Goal: Find specific page/section: Find specific page/section

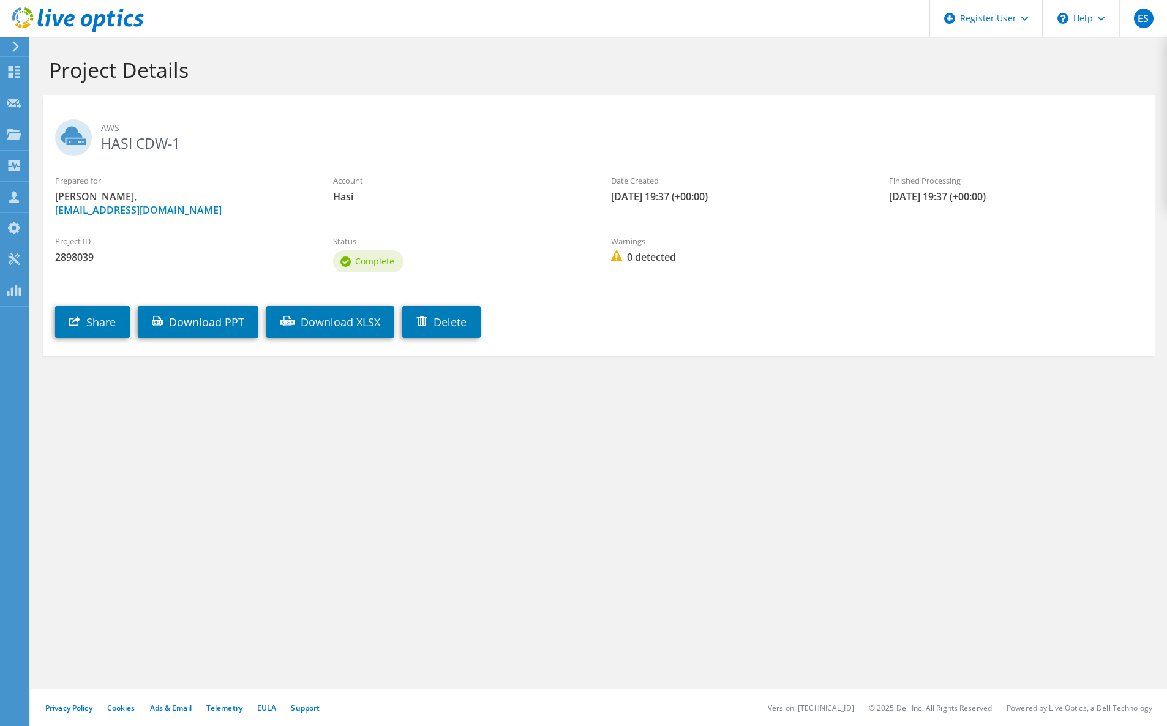
click at [18, 45] on icon at bounding box center [15, 46] width 9 height 11
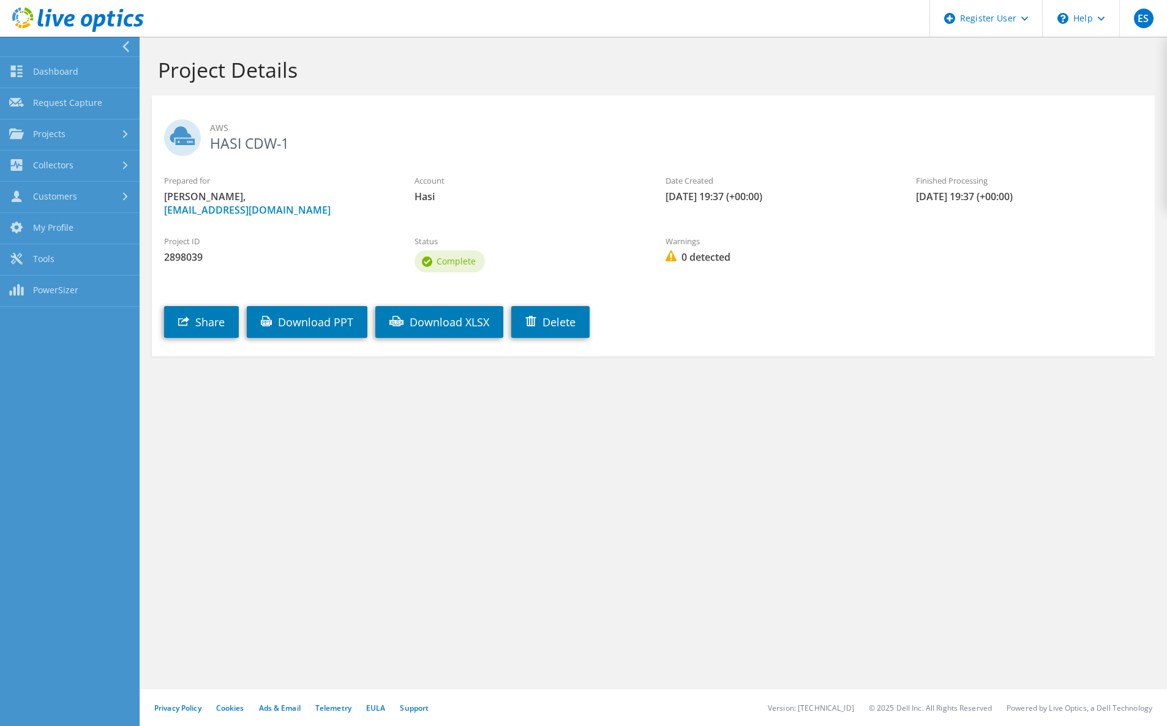
click at [113, 50] on div at bounding box center [67, 47] width 140 height 20
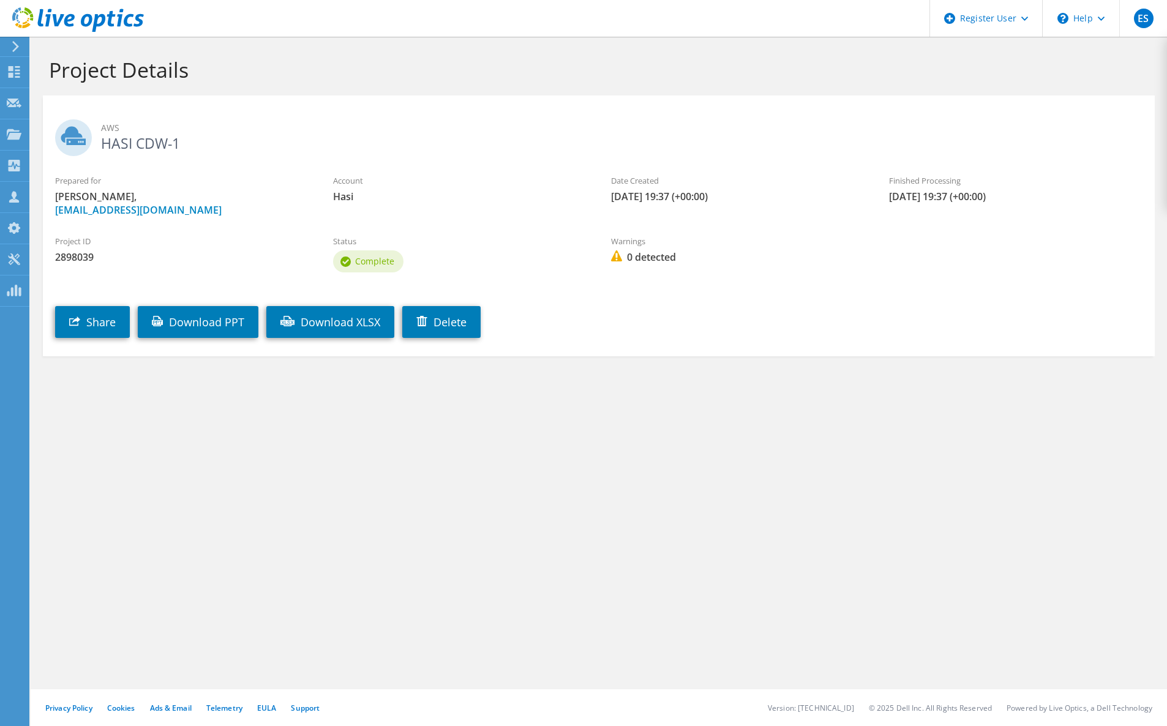
click at [136, 144] on h2 "AWS HASI CDW-1" at bounding box center [598, 134] width 1087 height 31
click at [80, 263] on span "2898039" at bounding box center [181, 256] width 253 height 13
drag, startPoint x: 80, startPoint y: 263, endPoint x: 74, endPoint y: 258, distance: 7.4
copy span "2898039"
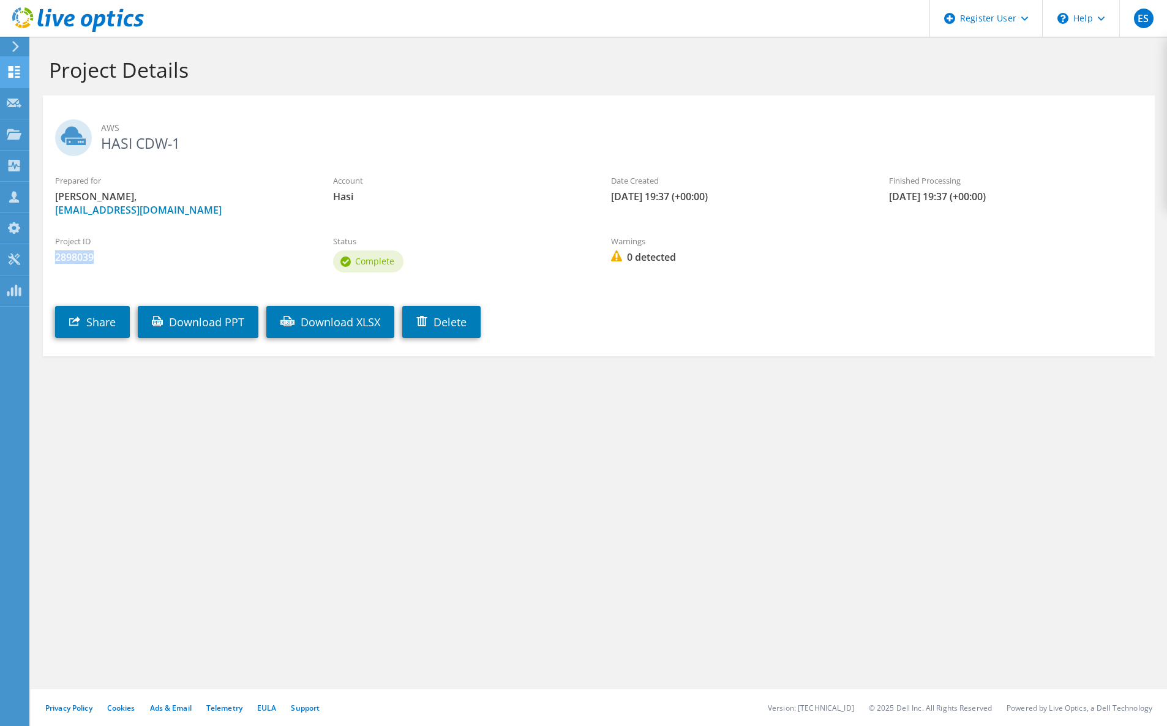
click at [20, 74] on icon at bounding box center [14, 72] width 15 height 12
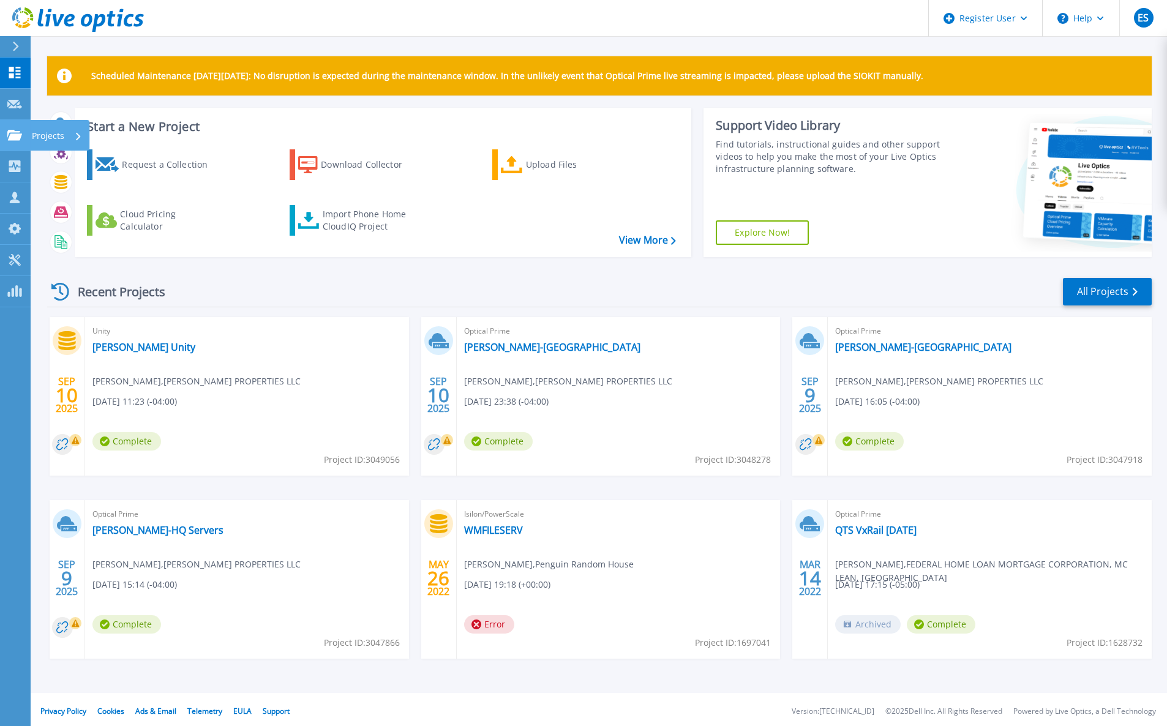
click at [24, 136] on link "Projects Projects" at bounding box center [15, 135] width 31 height 31
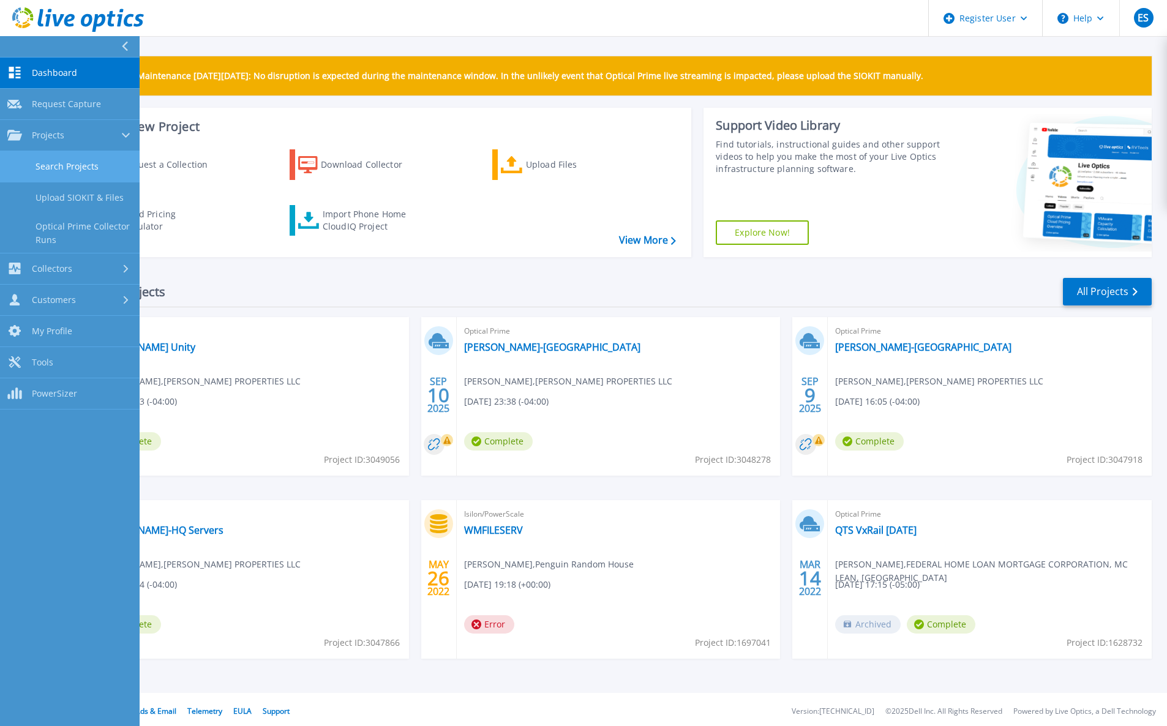
click at [76, 162] on link "Search Projects" at bounding box center [70, 166] width 140 height 31
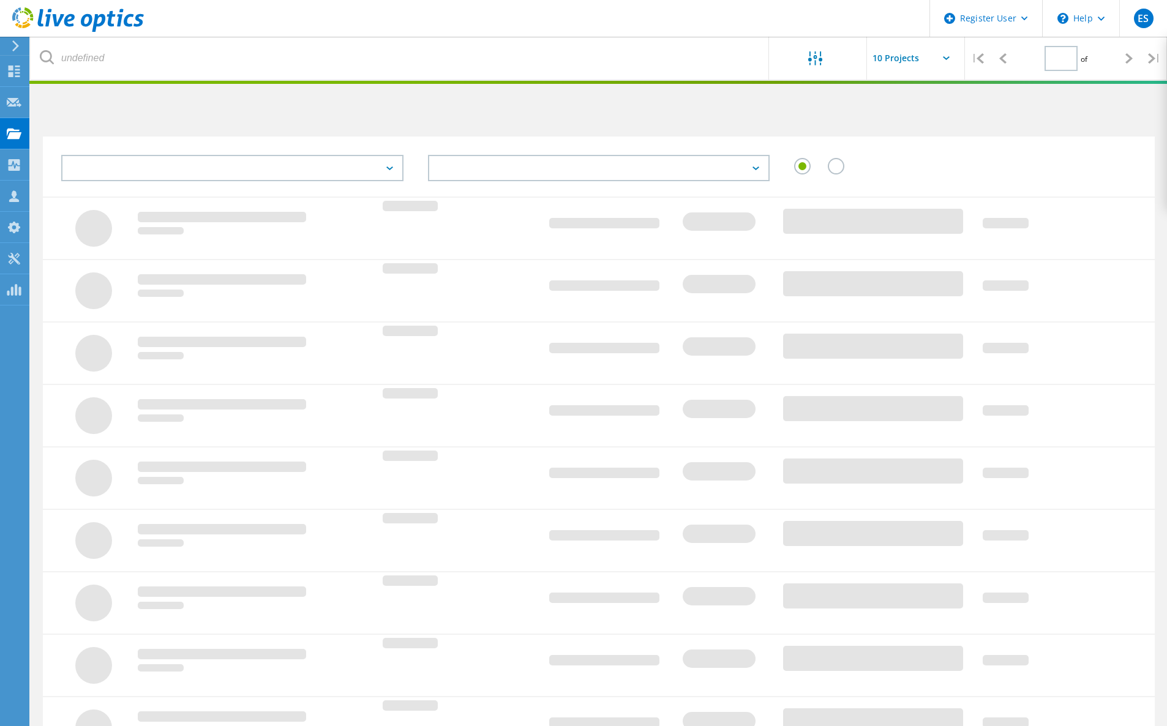
type input "1"
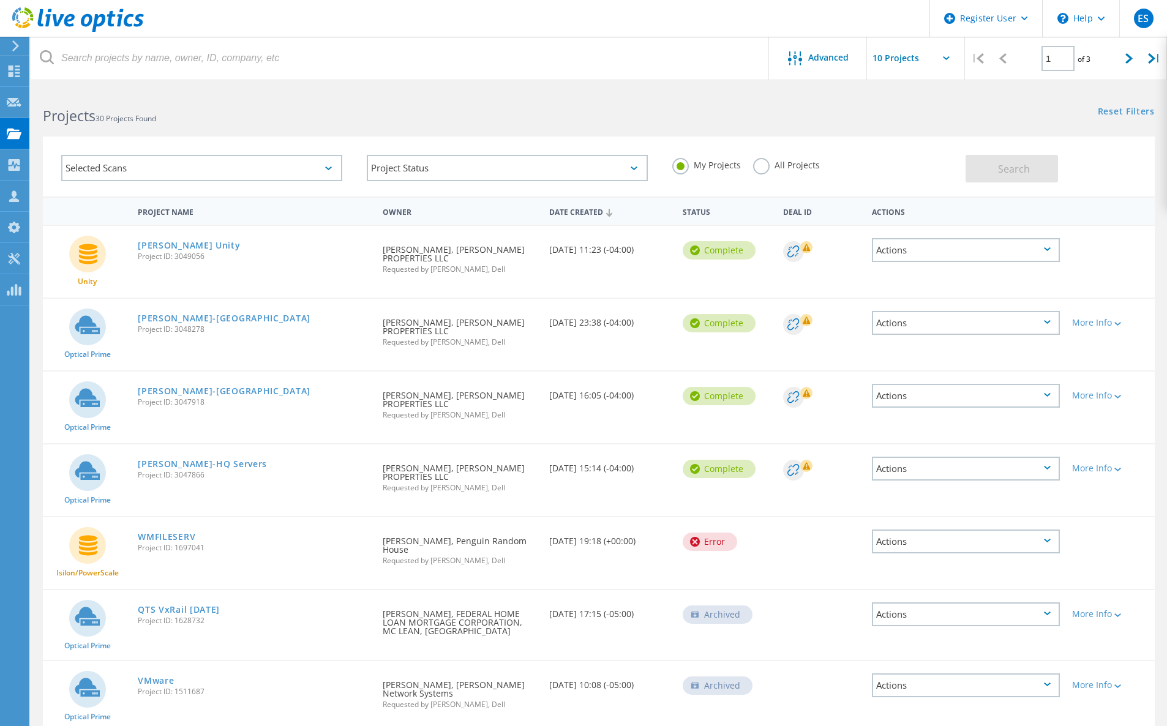
click at [225, 165] on div "Selected Scans" at bounding box center [201, 168] width 281 height 26
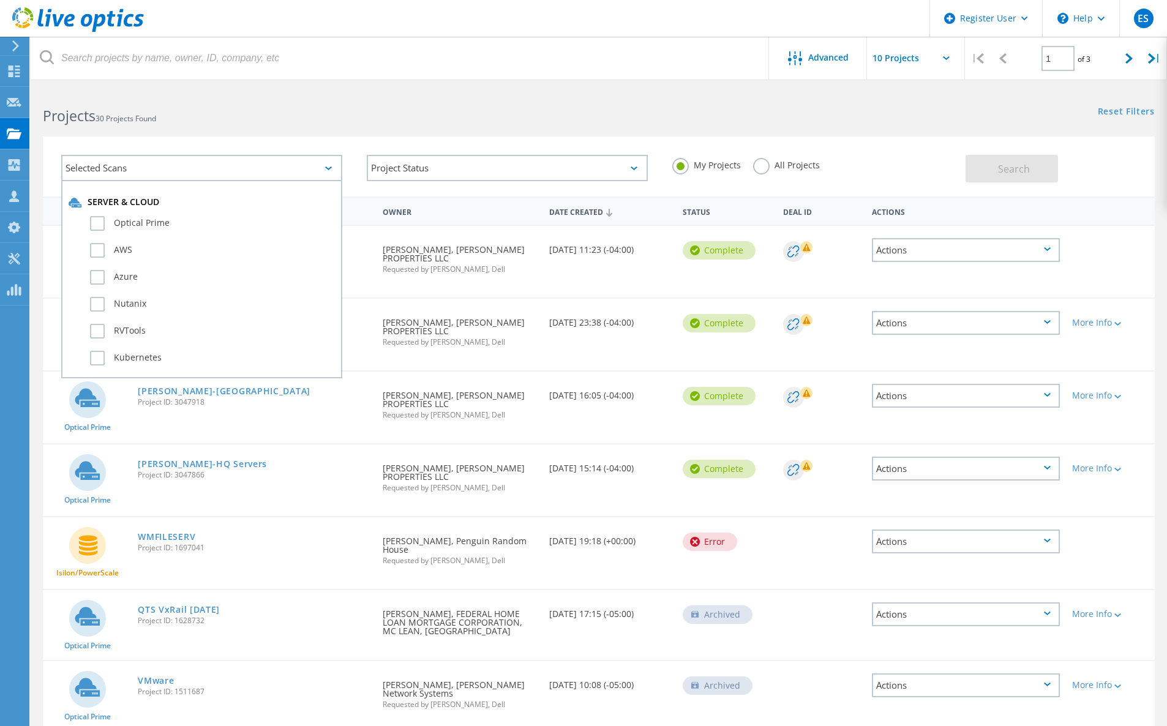
click at [223, 173] on div "Selected Scans" at bounding box center [201, 168] width 281 height 26
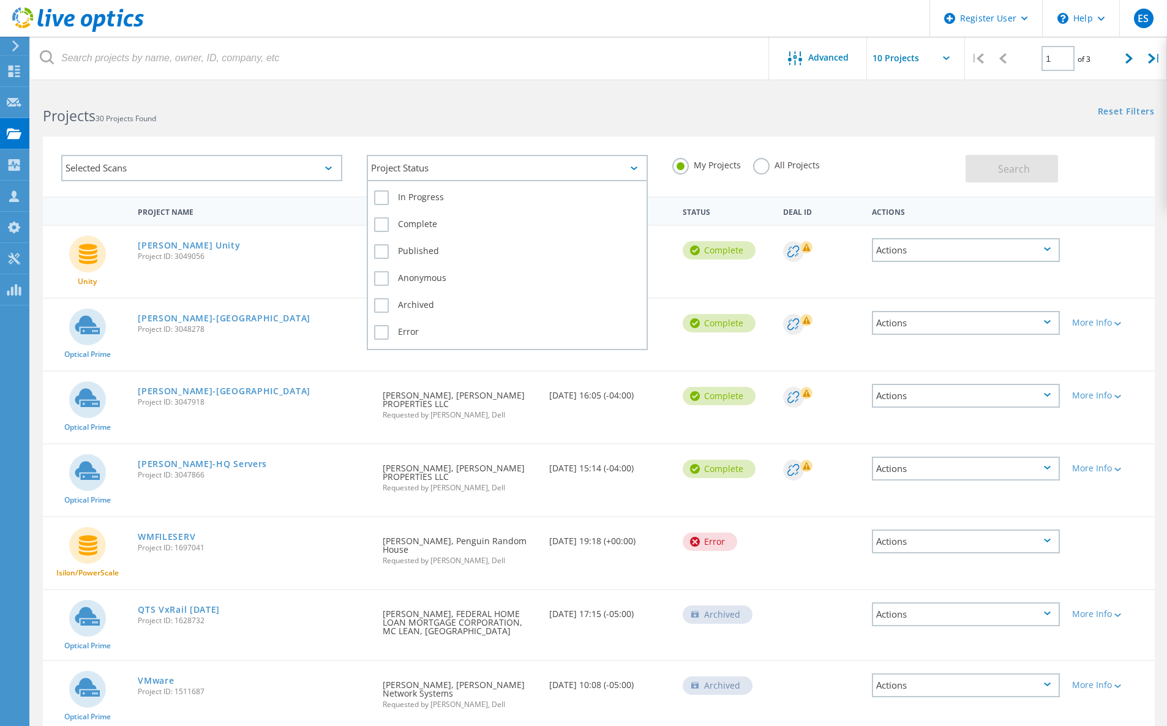
click at [539, 174] on div "Project Status" at bounding box center [507, 168] width 281 height 26
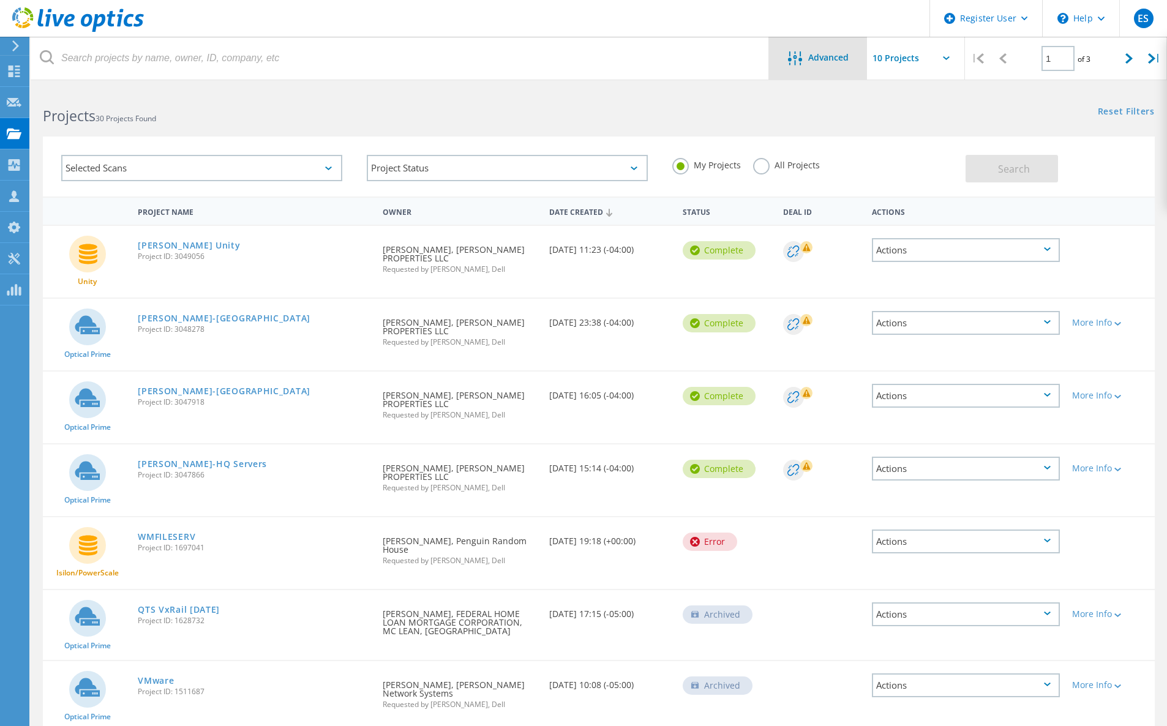
click at [826, 65] on div "Advanced" at bounding box center [818, 58] width 98 height 15
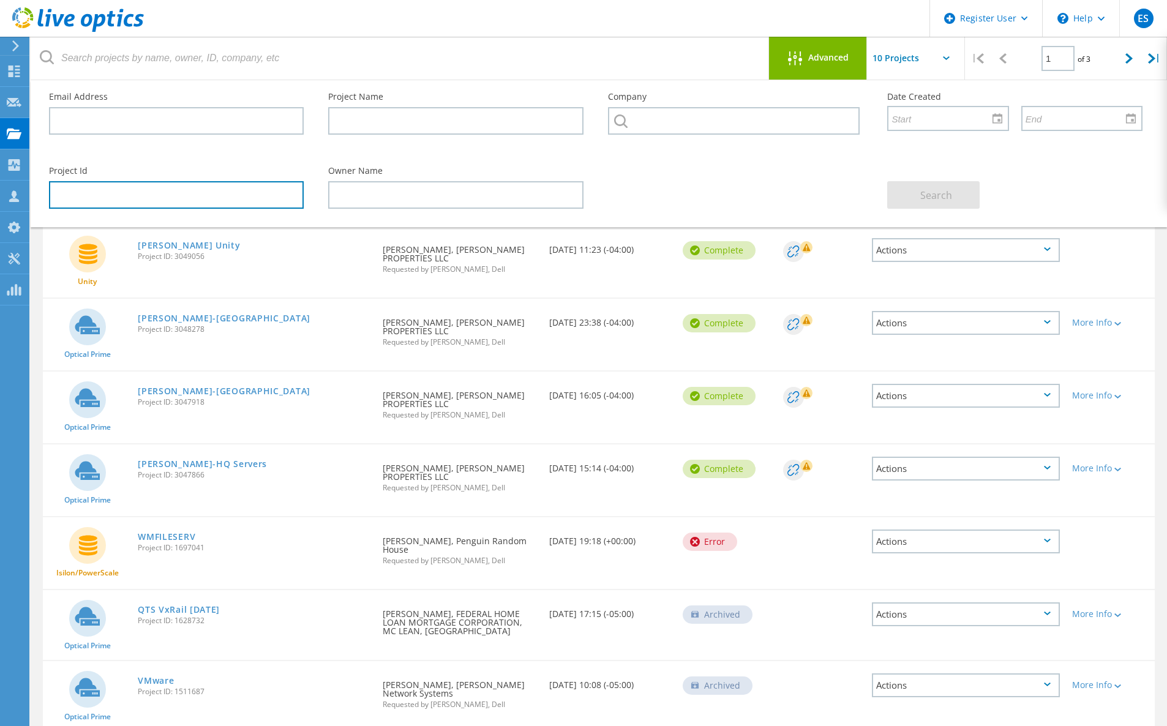
click at [216, 194] on input "text" at bounding box center [176, 195] width 255 height 28
paste input "2898039"
type input "2898039"
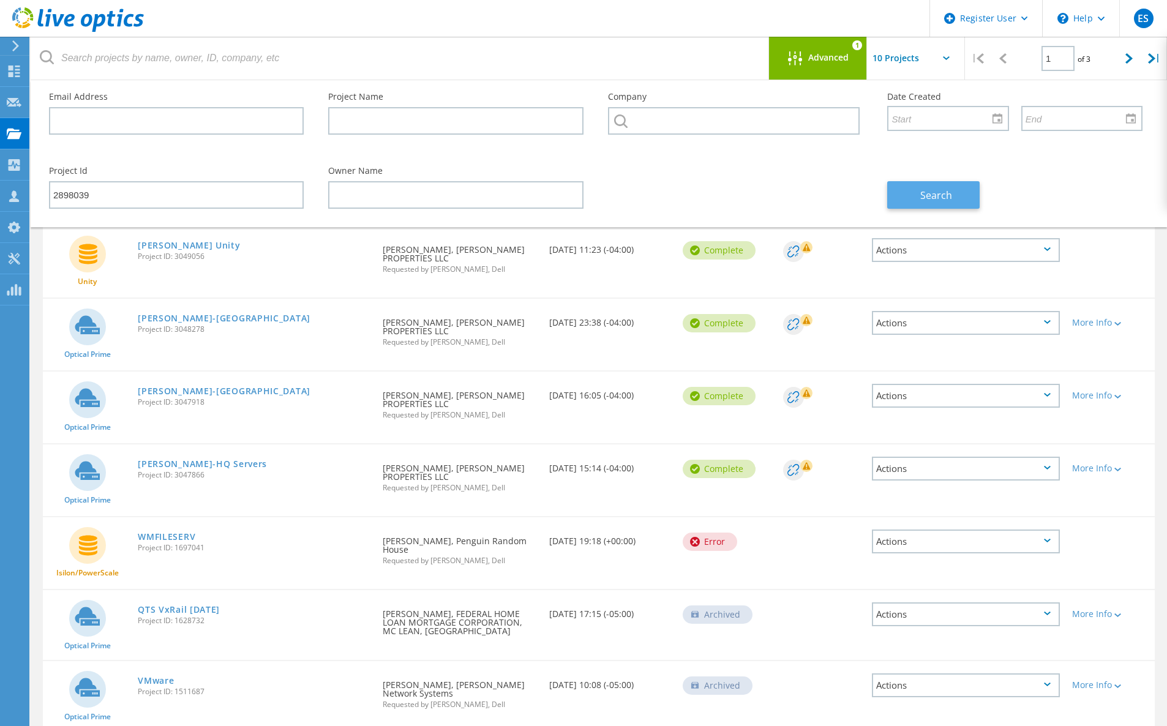
click at [915, 196] on button "Search" at bounding box center [933, 195] width 92 height 28
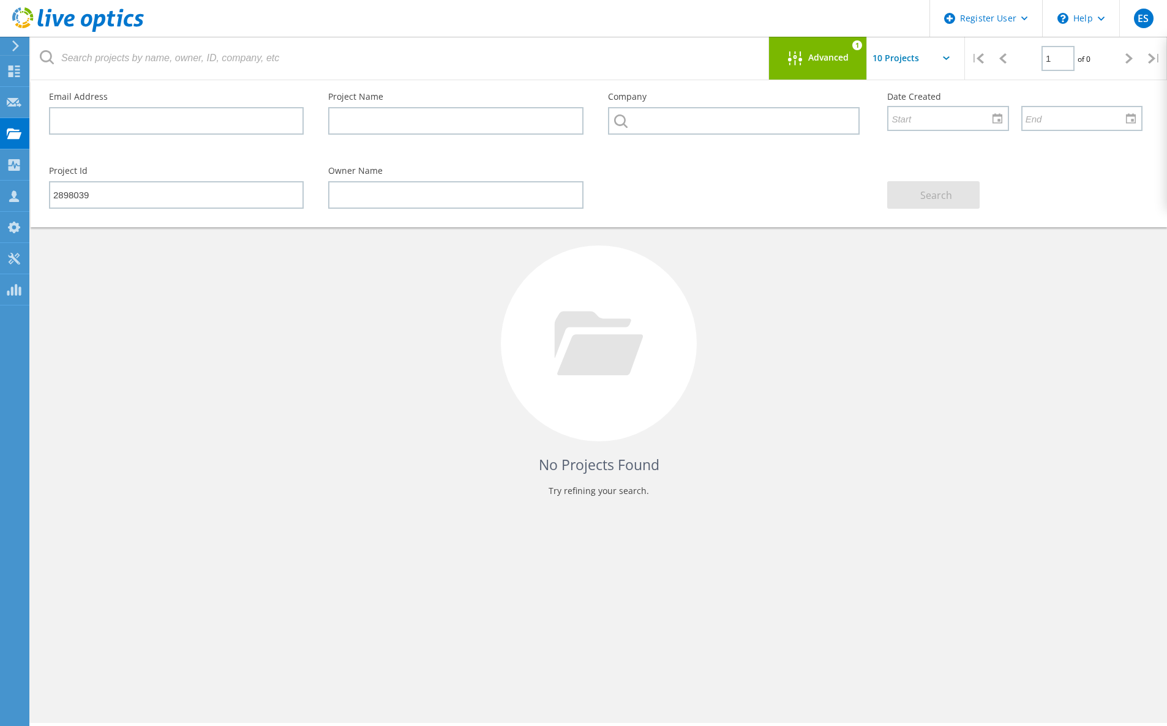
click at [729, 357] on div "No Projects Found Try refining your search." at bounding box center [599, 354] width 1112 height 316
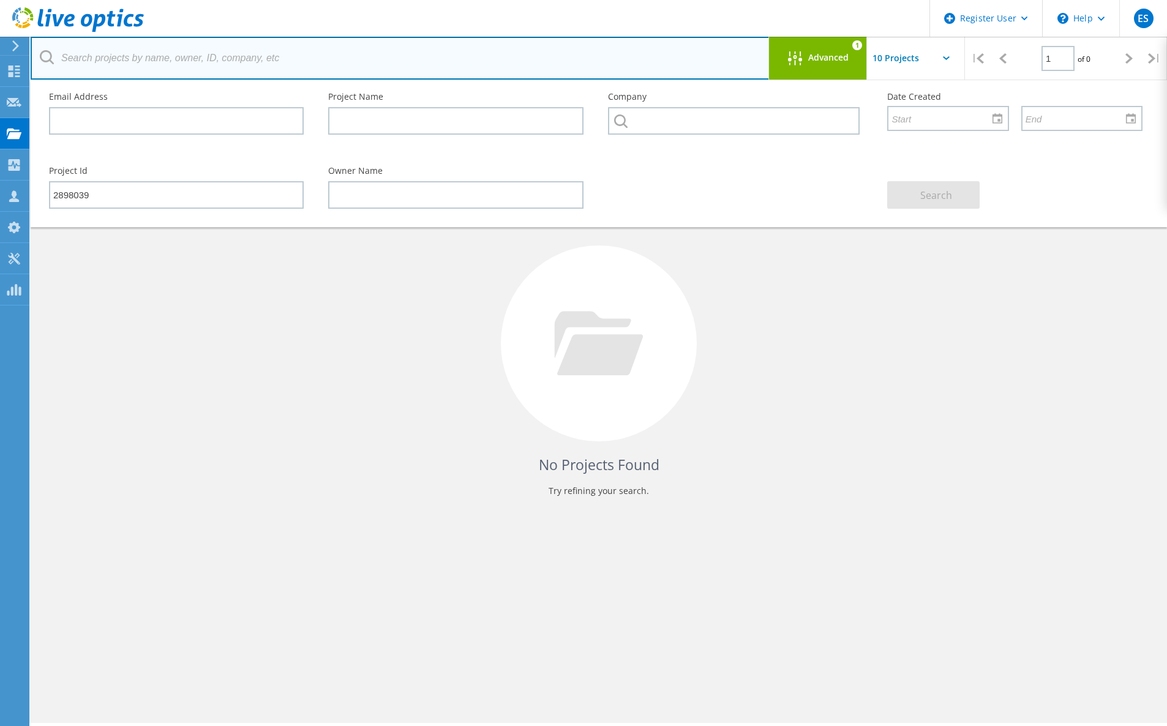
click at [514, 75] on input "text" at bounding box center [400, 58] width 739 height 43
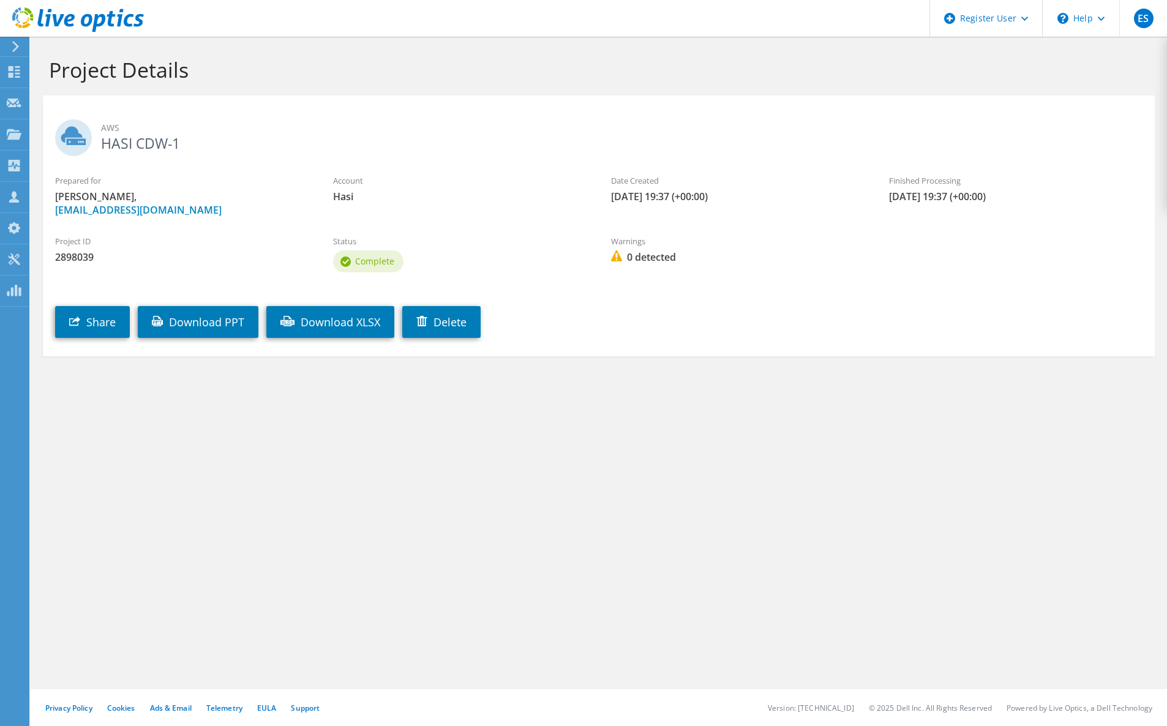
drag, startPoint x: 635, startPoint y: 324, endPoint x: 578, endPoint y: 253, distance: 91.5
click at [632, 320] on div "Share Download PPT Download XLSX [GEOGRAPHIC_DATA]" at bounding box center [611, 313] width 1136 height 62
